Goal: Task Accomplishment & Management: Manage account settings

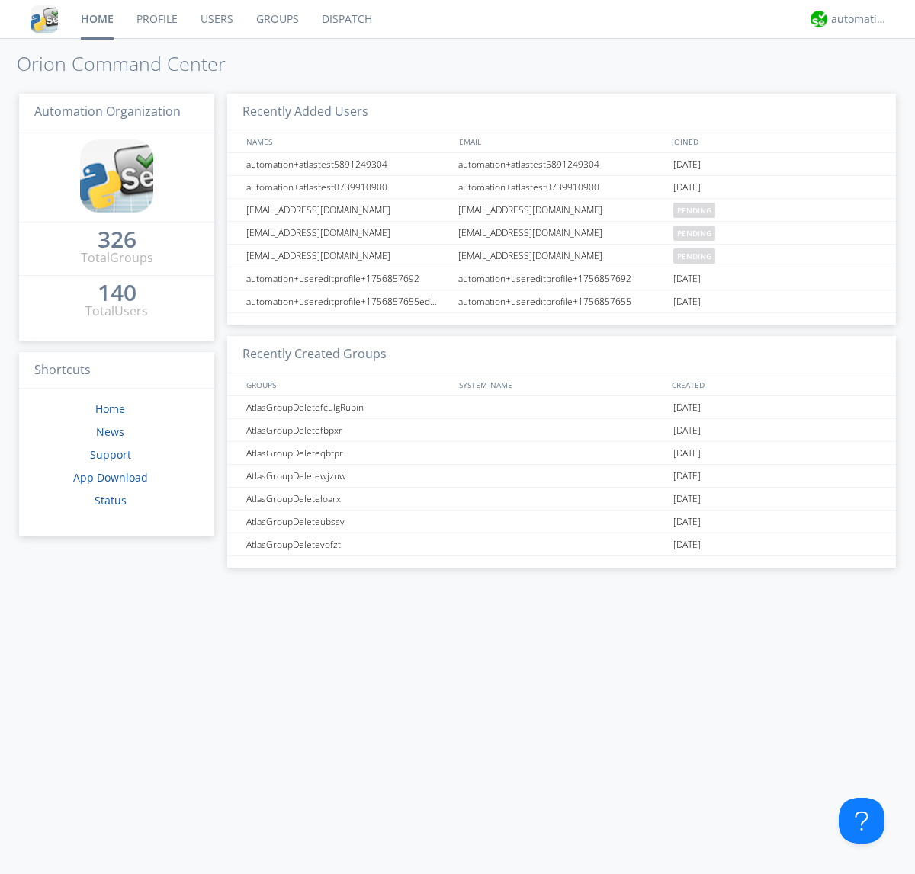
click at [216, 19] on link "Users" at bounding box center [217, 19] width 56 height 38
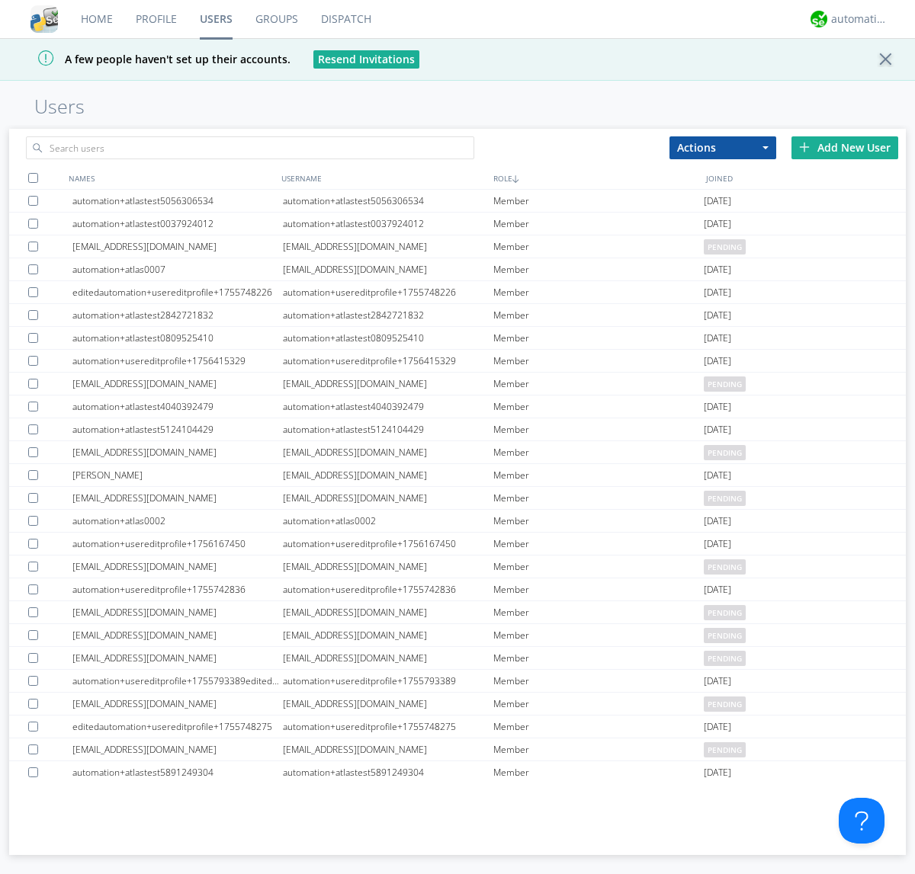
click at [844, 147] on div "Add New User" at bounding box center [844, 147] width 107 height 23
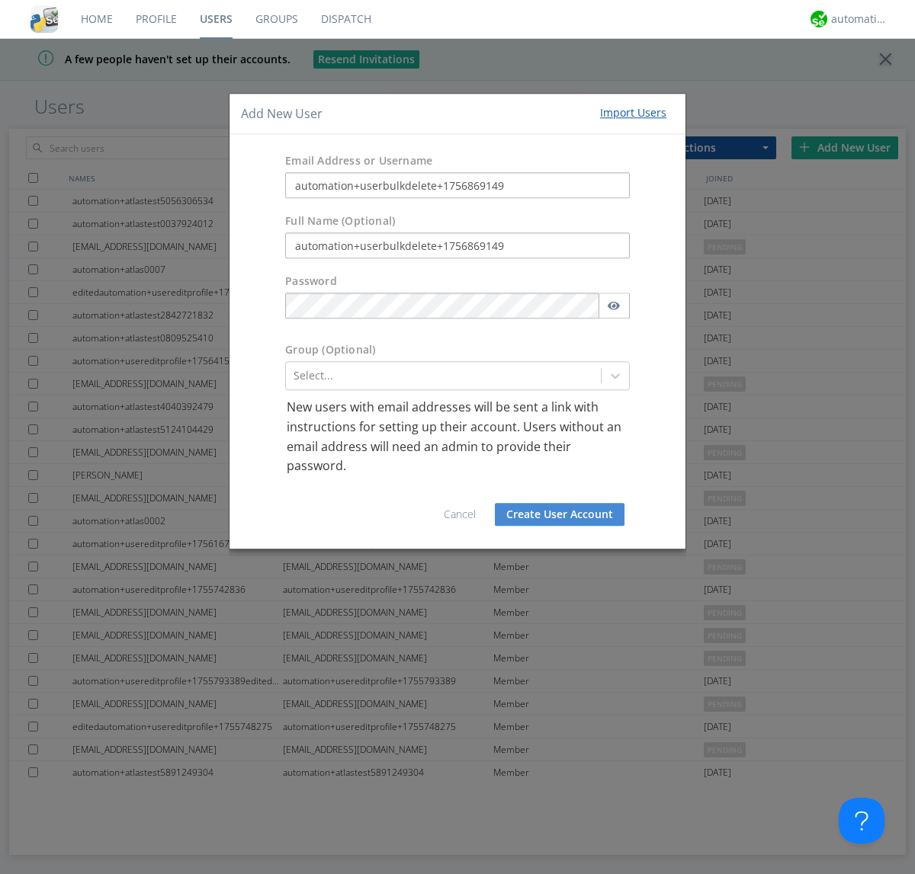
click at [559, 514] on button "Create User Account" at bounding box center [560, 514] width 130 height 23
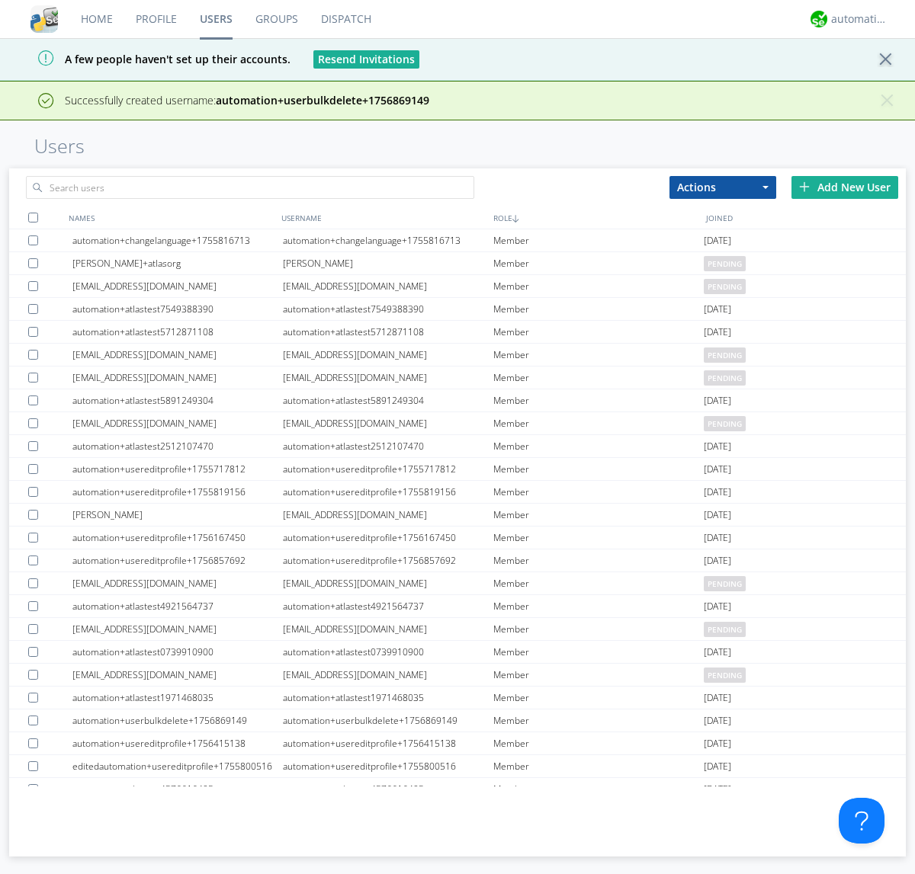
click at [844, 187] on div "Add New User" at bounding box center [844, 187] width 107 height 23
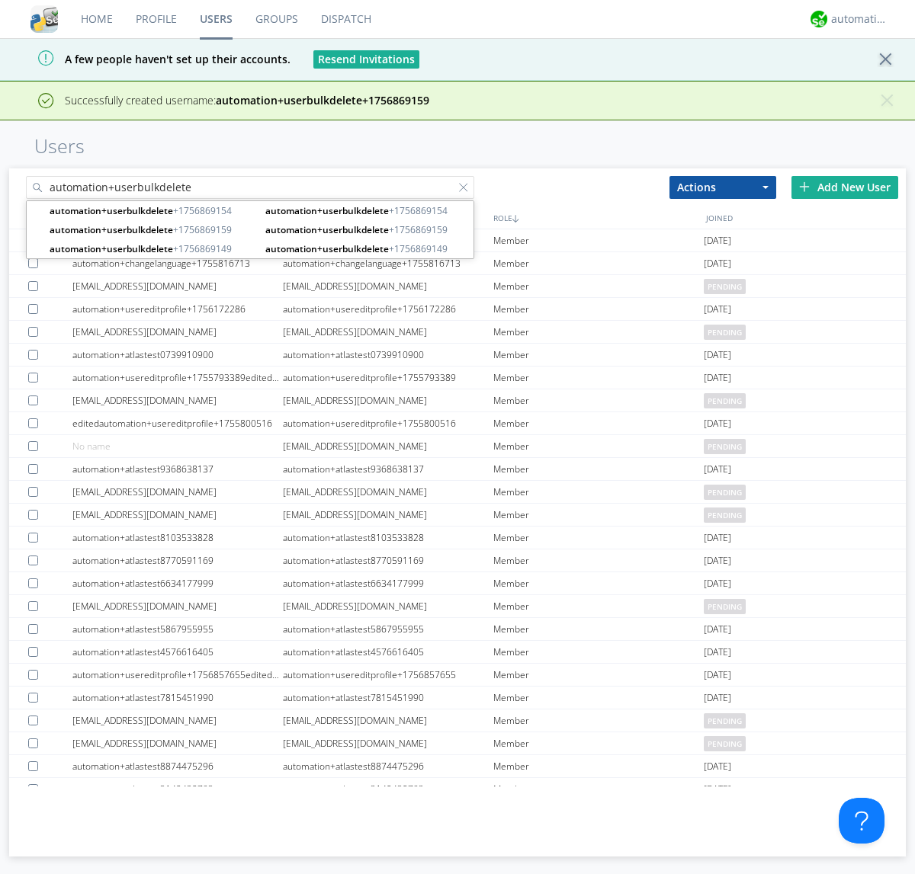
type input "automation+userbulkdelete"
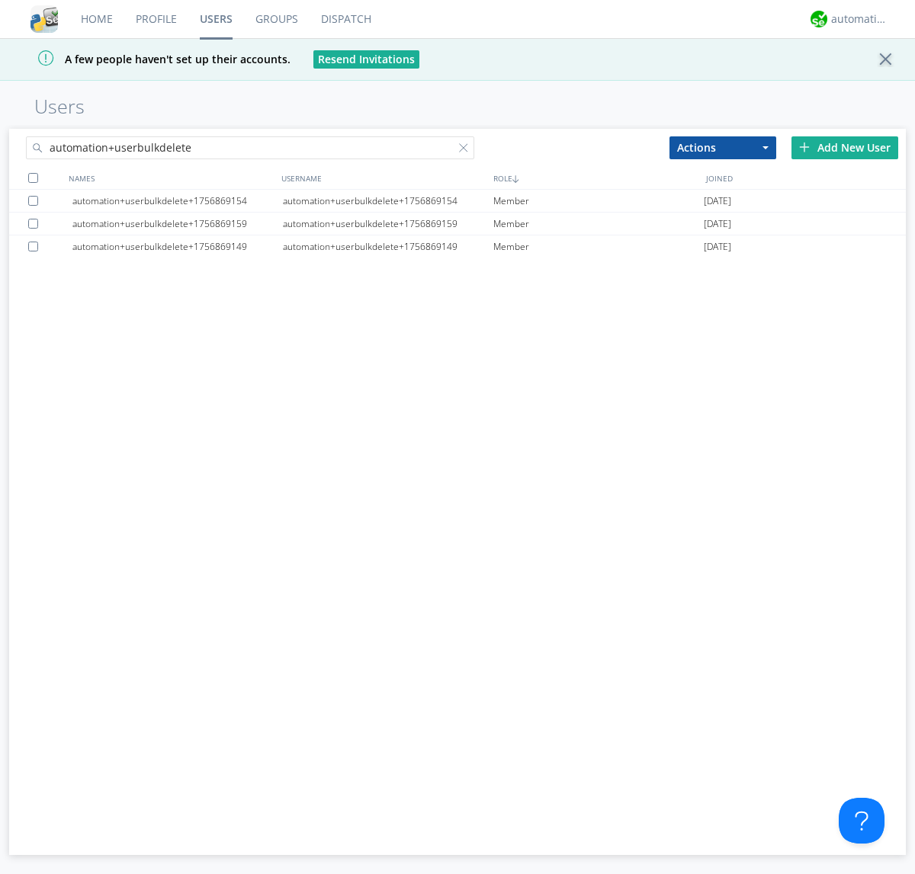
click at [33, 178] on div at bounding box center [33, 178] width 10 height 10
click at [723, 147] on button "Actions" at bounding box center [722, 147] width 107 height 23
click at [0, 0] on link "Delete User" at bounding box center [0, 0] width 0 height 0
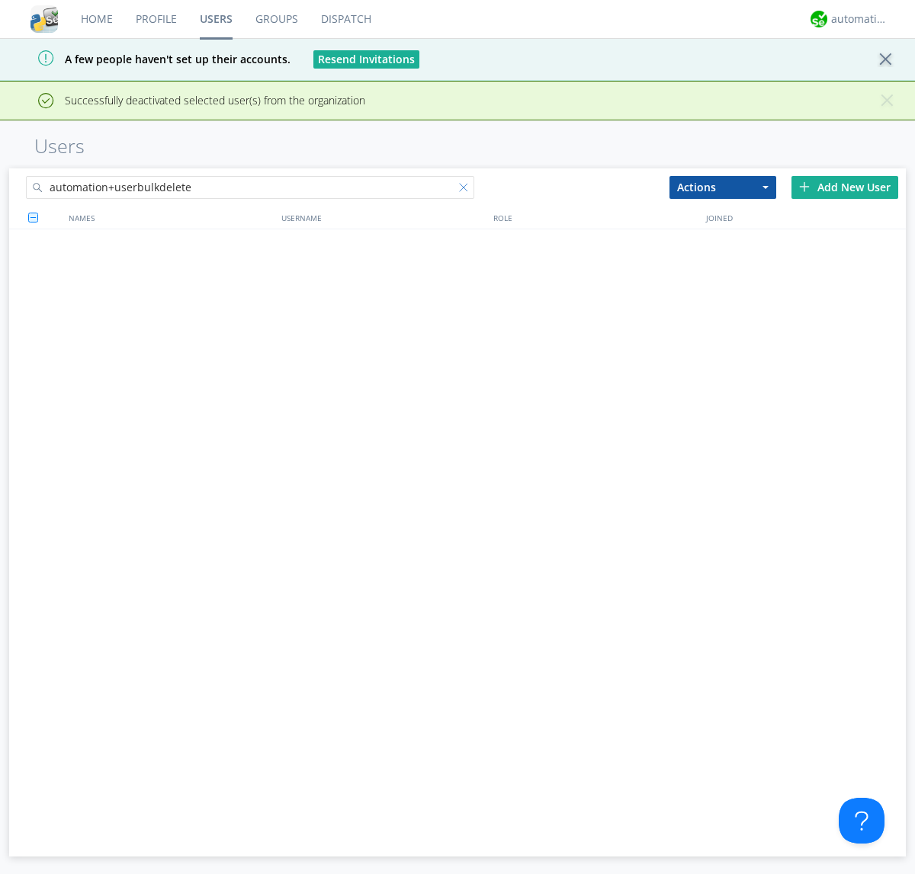
click at [466, 183] on div at bounding box center [466, 190] width 15 height 15
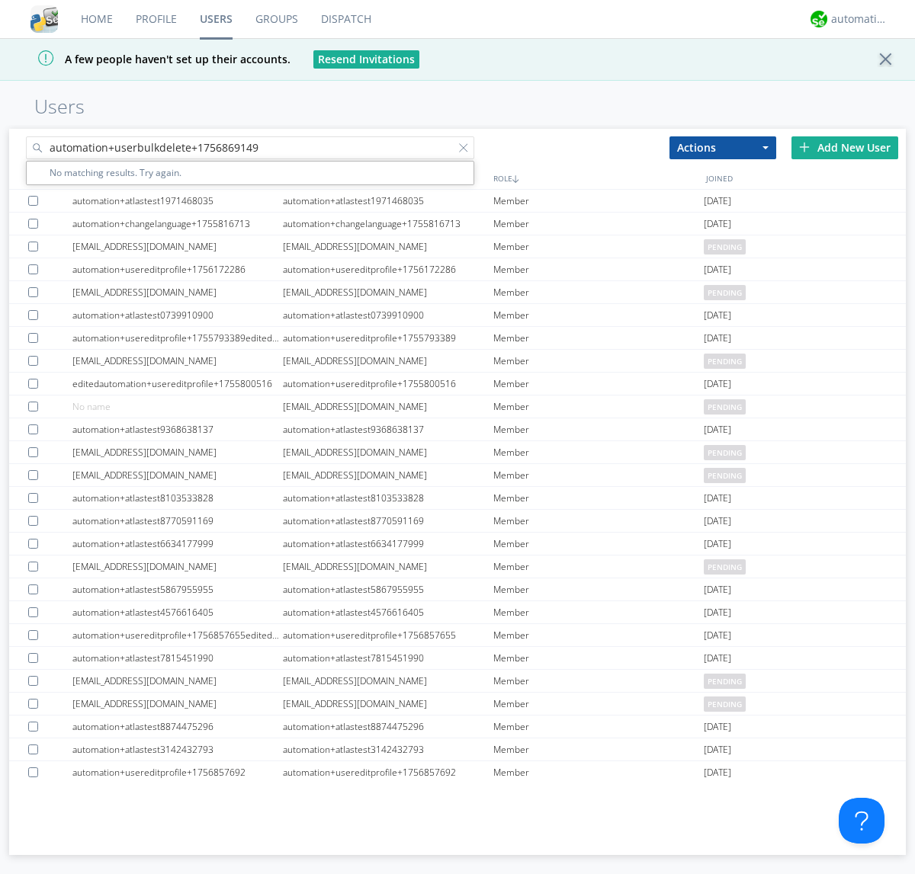
type input "automation+userbulkdelete+1756869149"
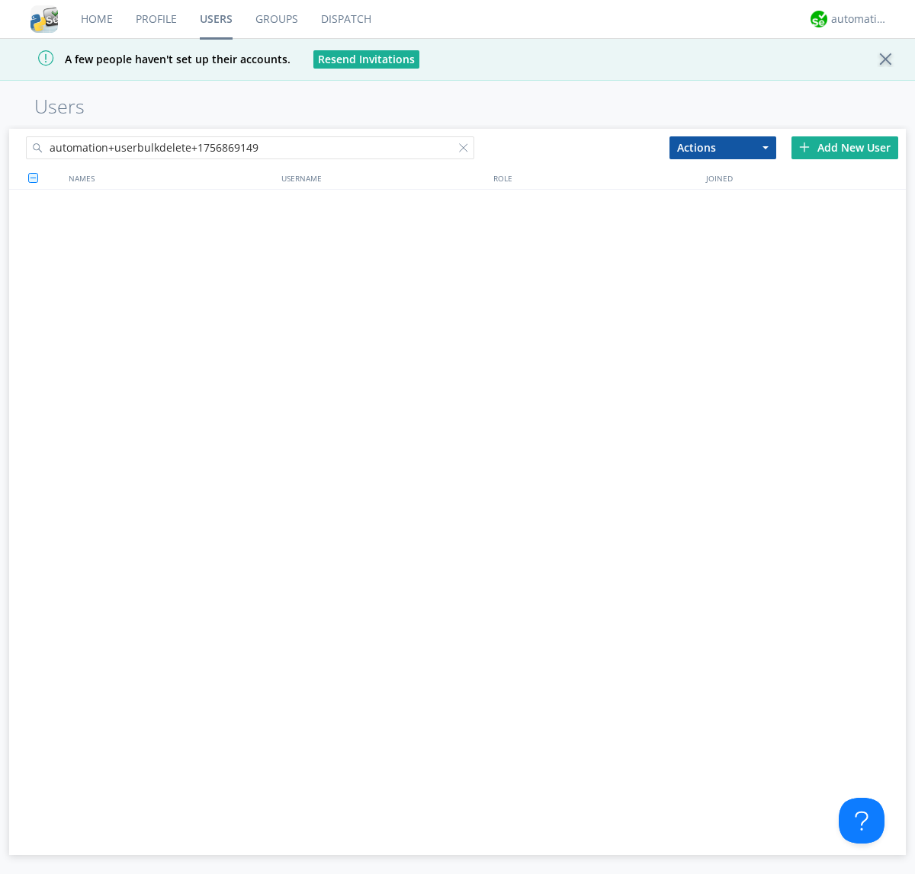
click at [466, 150] on div at bounding box center [466, 150] width 15 height 15
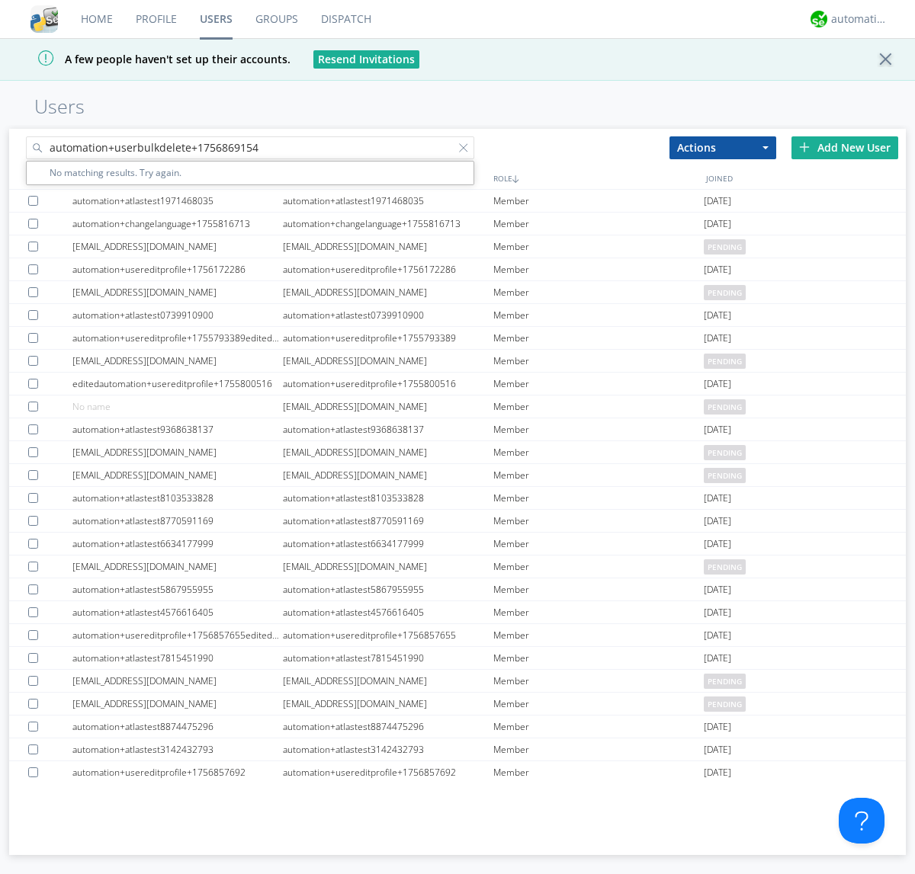
type input "automation+userbulkdelete+1756869154"
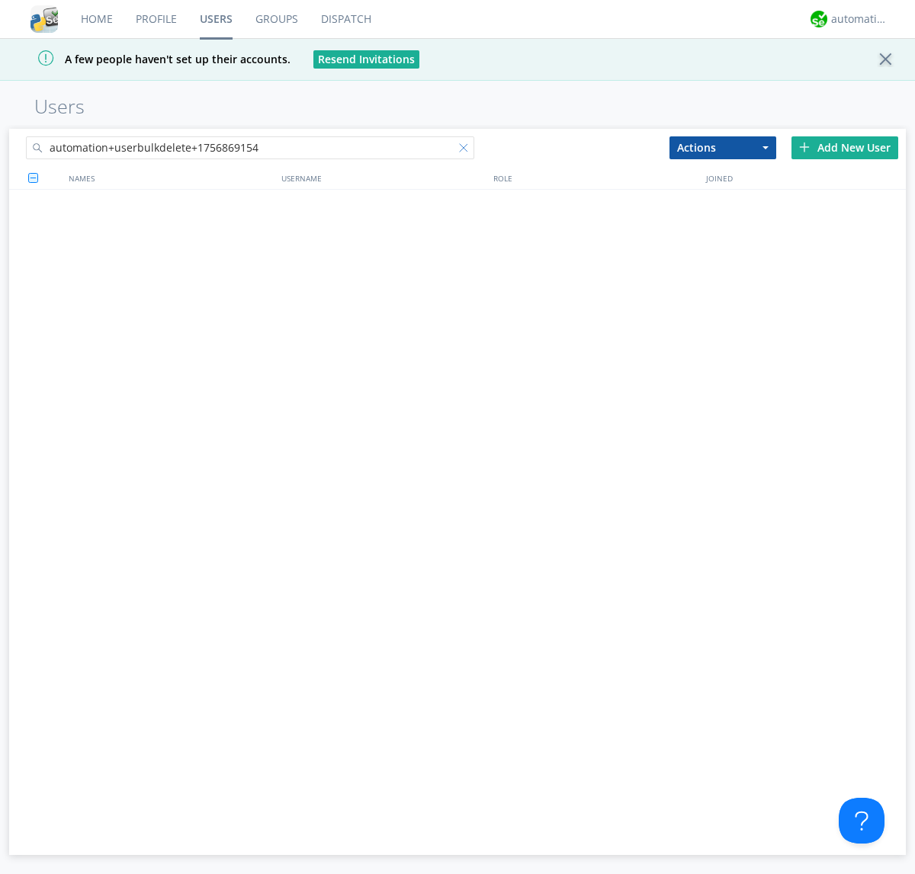
click at [466, 150] on div at bounding box center [466, 150] width 15 height 15
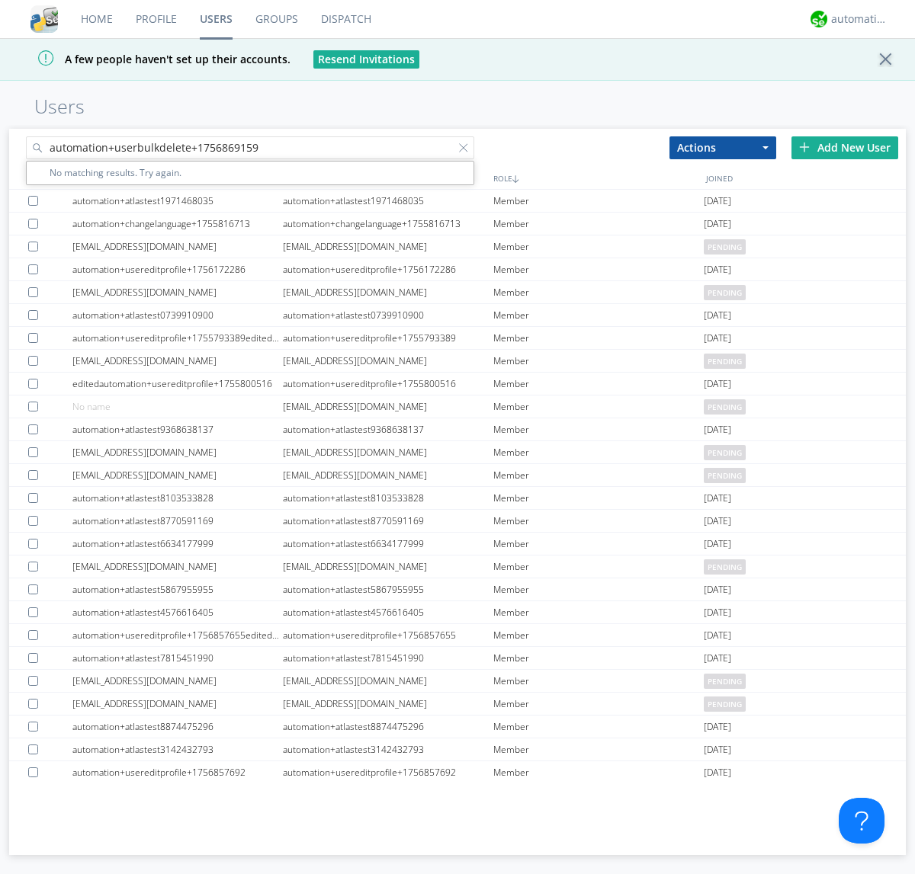
type input "automation+userbulkdelete+1756869159"
